Goal: Check status: Verify the current state of an ongoing process or item

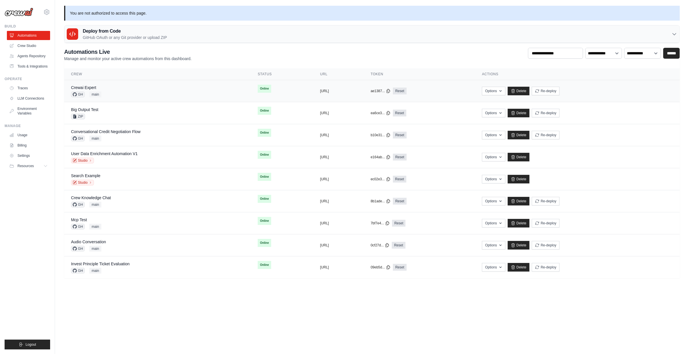
click at [94, 85] on div "Crewai Expert" at bounding box center [86, 88] width 30 height 6
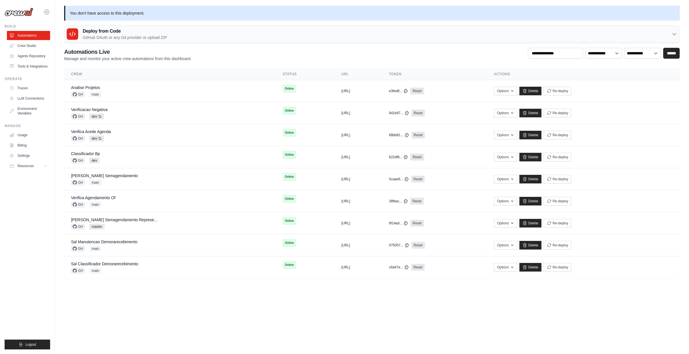
click at [47, 11] on icon at bounding box center [46, 12] width 7 height 7
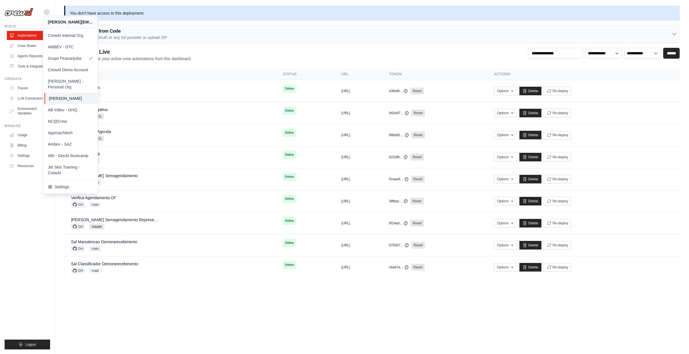
click at [81, 96] on span "[PERSON_NAME]" at bounding box center [71, 99] width 45 height 6
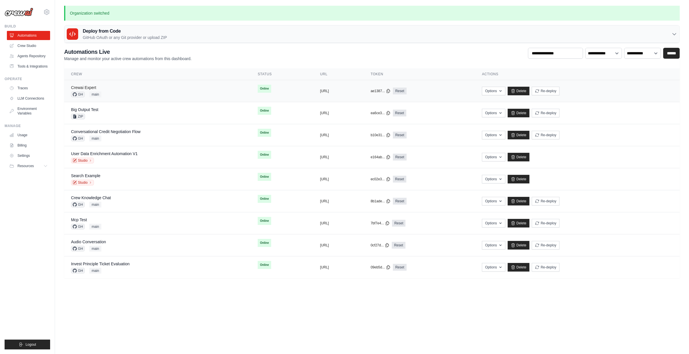
click at [88, 85] on link "Crewai Expert" at bounding box center [83, 87] width 25 height 5
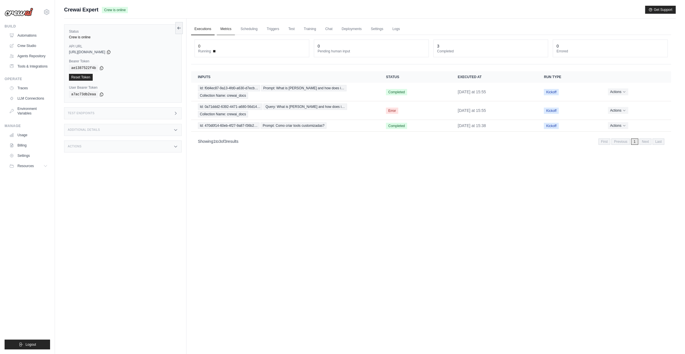
click at [229, 30] on link "Metrics" at bounding box center [226, 29] width 18 height 12
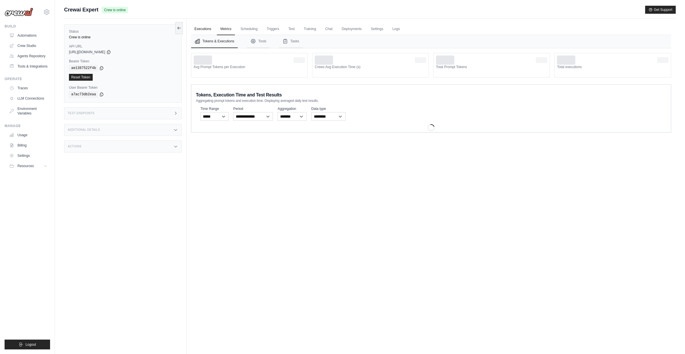
click at [204, 31] on link "Executions" at bounding box center [203, 29] width 24 height 12
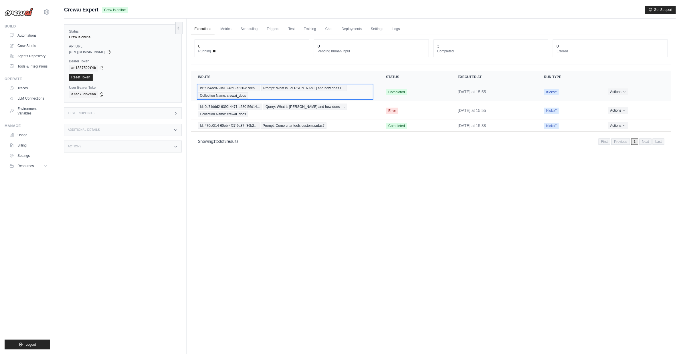
click at [225, 87] on span "Id: f0d4ec87-9a13-4fd0-a630-d7ecb…" at bounding box center [229, 88] width 62 height 6
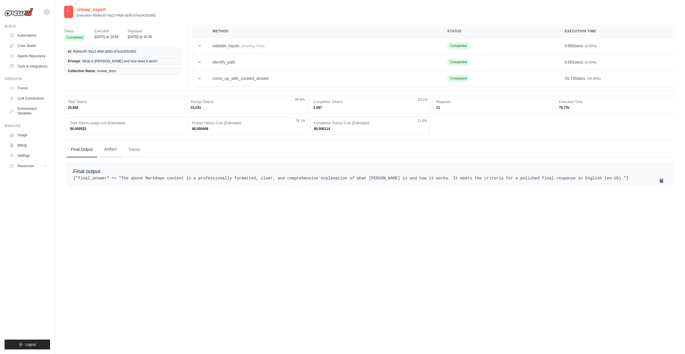
click at [107, 150] on button "Artifact" at bounding box center [111, 149] width 22 height 15
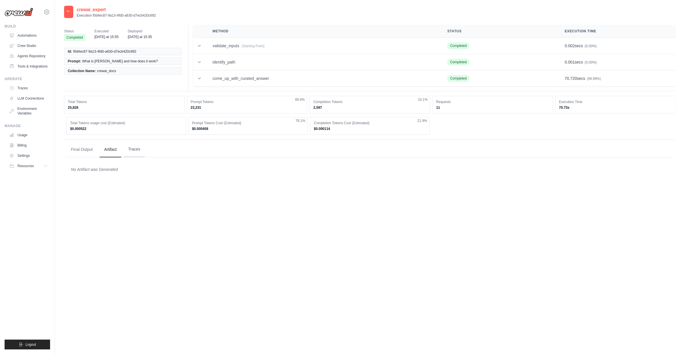
click at [132, 150] on button "Traces" at bounding box center [134, 149] width 21 height 15
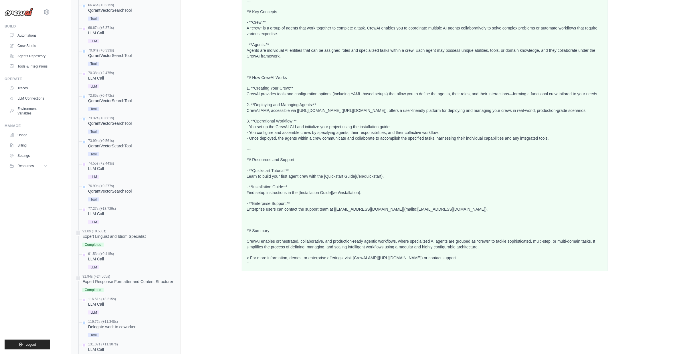
scroll to position [413, 0]
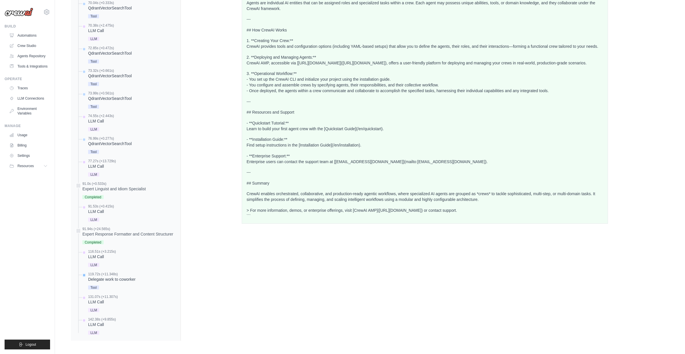
click at [112, 278] on div "Delegate work to coworker" at bounding box center [112, 280] width 48 height 6
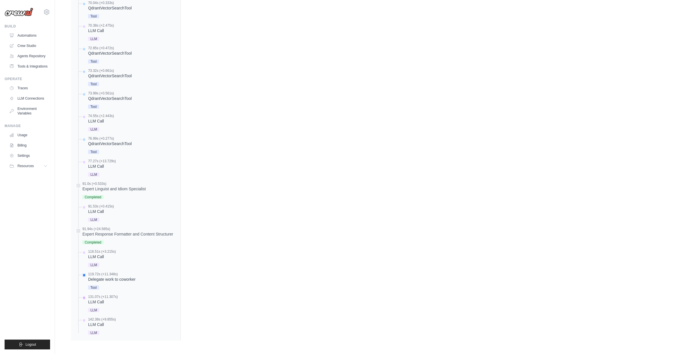
click at [102, 299] on div "LLM Call" at bounding box center [103, 302] width 30 height 6
click at [96, 322] on div "LLM Call" at bounding box center [102, 325] width 28 height 6
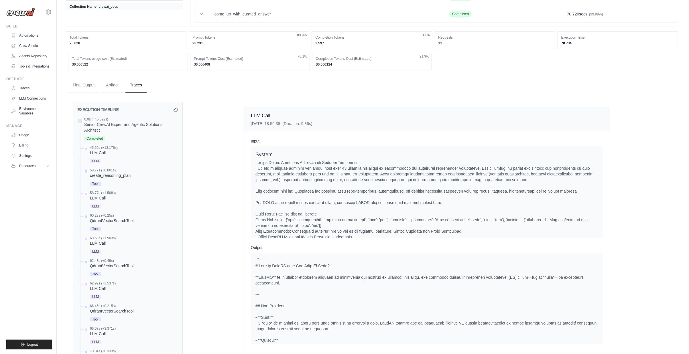
scroll to position [0, 0]
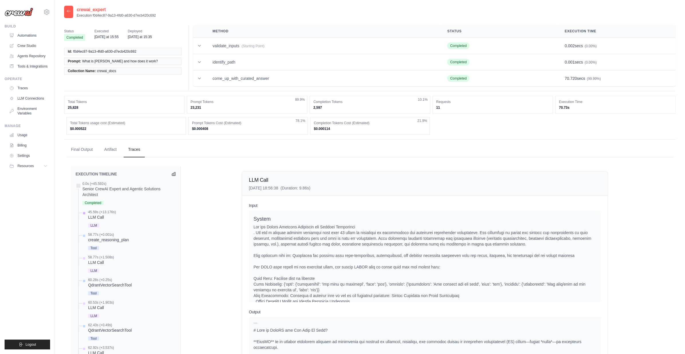
click at [102, 218] on div "LLM Call" at bounding box center [102, 217] width 28 height 6
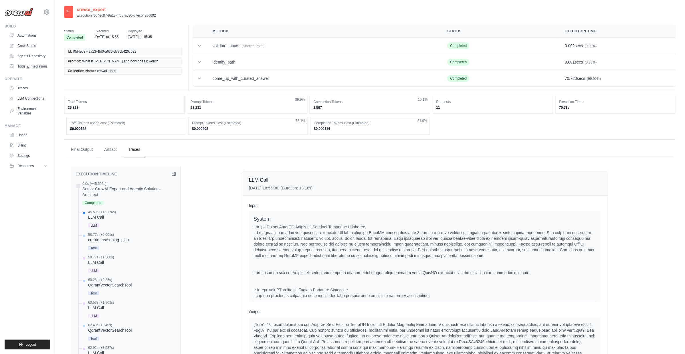
click at [68, 12] on icon at bounding box center [68, 11] width 3 height 3
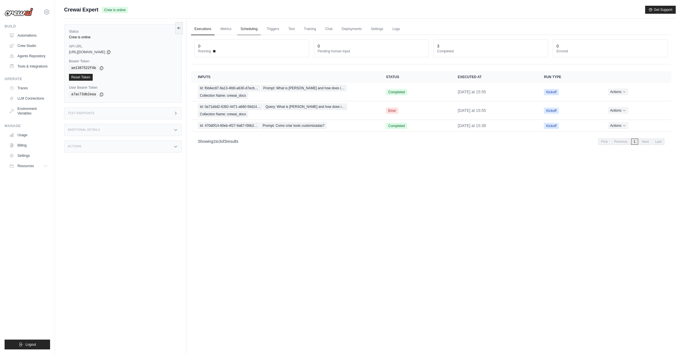
click at [241, 29] on link "Scheduling" at bounding box center [249, 29] width 24 height 12
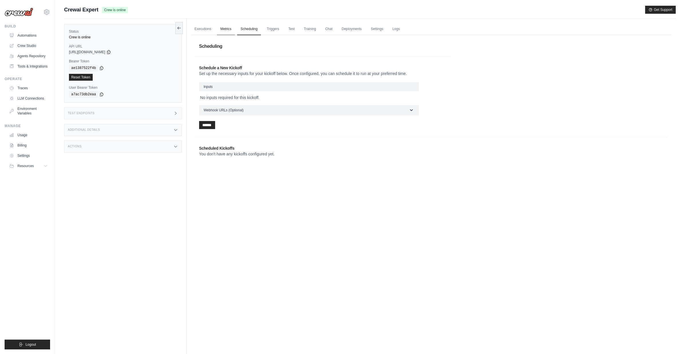
click at [228, 28] on link "Metrics" at bounding box center [226, 29] width 18 height 12
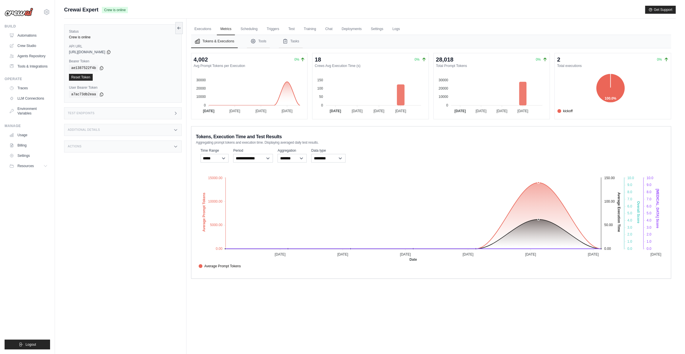
click at [139, 224] on div "Status Crew is online API URL copied https://crewai-expert-aa6791ac-f605-4a9f-b…" at bounding box center [125, 196] width 123 height 354
click at [27, 37] on link "Automations" at bounding box center [28, 35] width 43 height 9
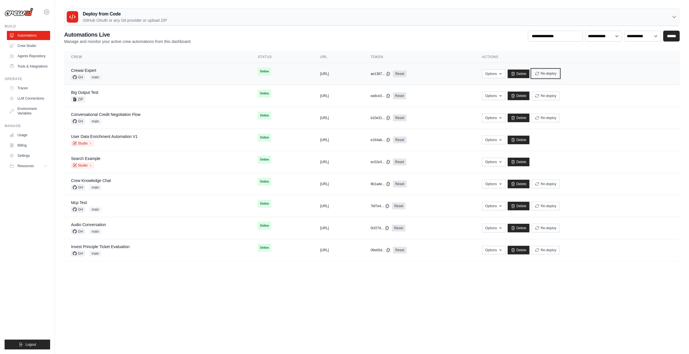
click at [559, 73] on button "Re-deploy" at bounding box center [546, 73] width 28 height 9
click at [207, 72] on div "Crewai Expert GH main" at bounding box center [157, 74] width 173 height 13
